Goal: Task Accomplishment & Management: Manage account settings

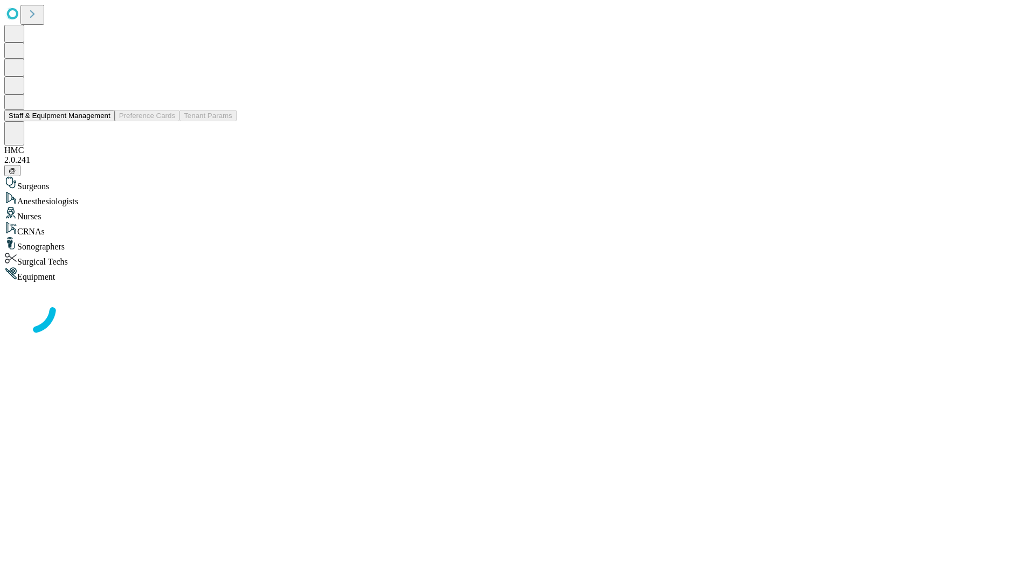
click at [103, 121] on button "Staff & Equipment Management" at bounding box center [59, 115] width 111 height 11
